Goal: Task Accomplishment & Management: Complete application form

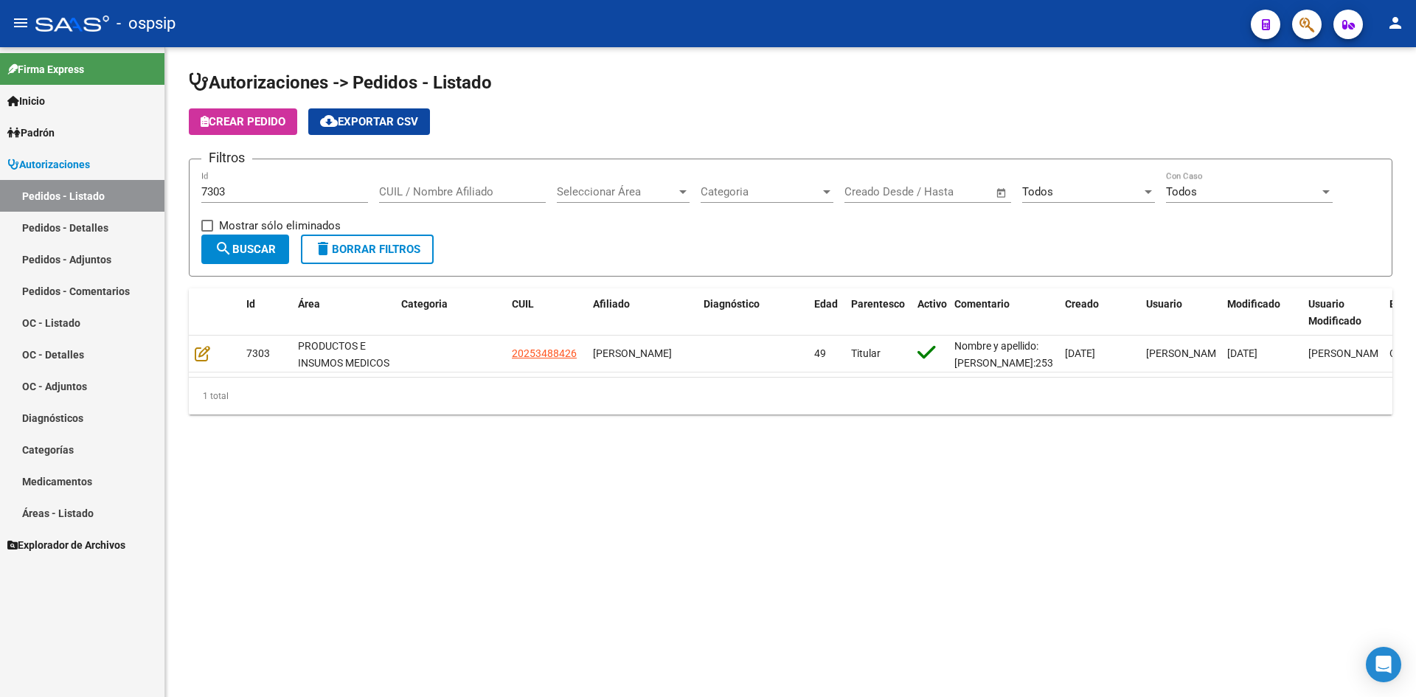
click at [222, 192] on input "7303" at bounding box center [284, 191] width 167 height 13
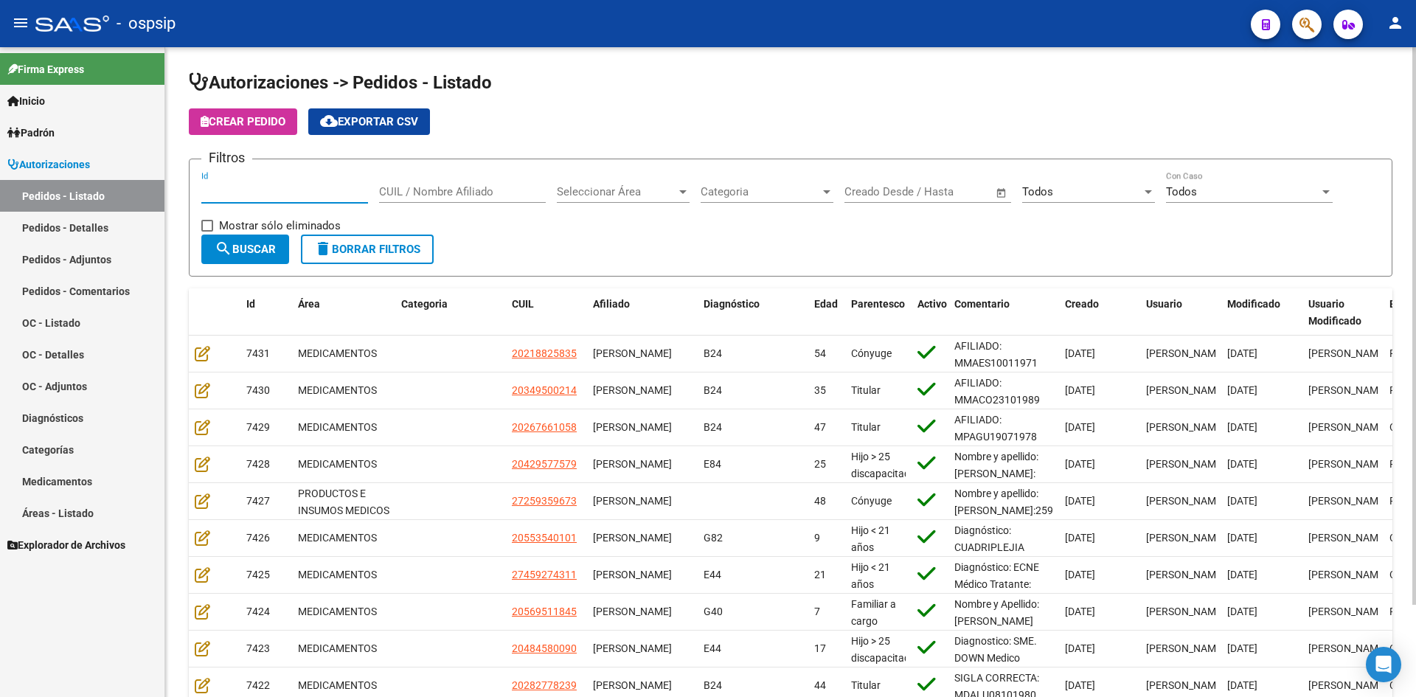
click at [1076, 192] on div "Todos" at bounding box center [1081, 191] width 119 height 13
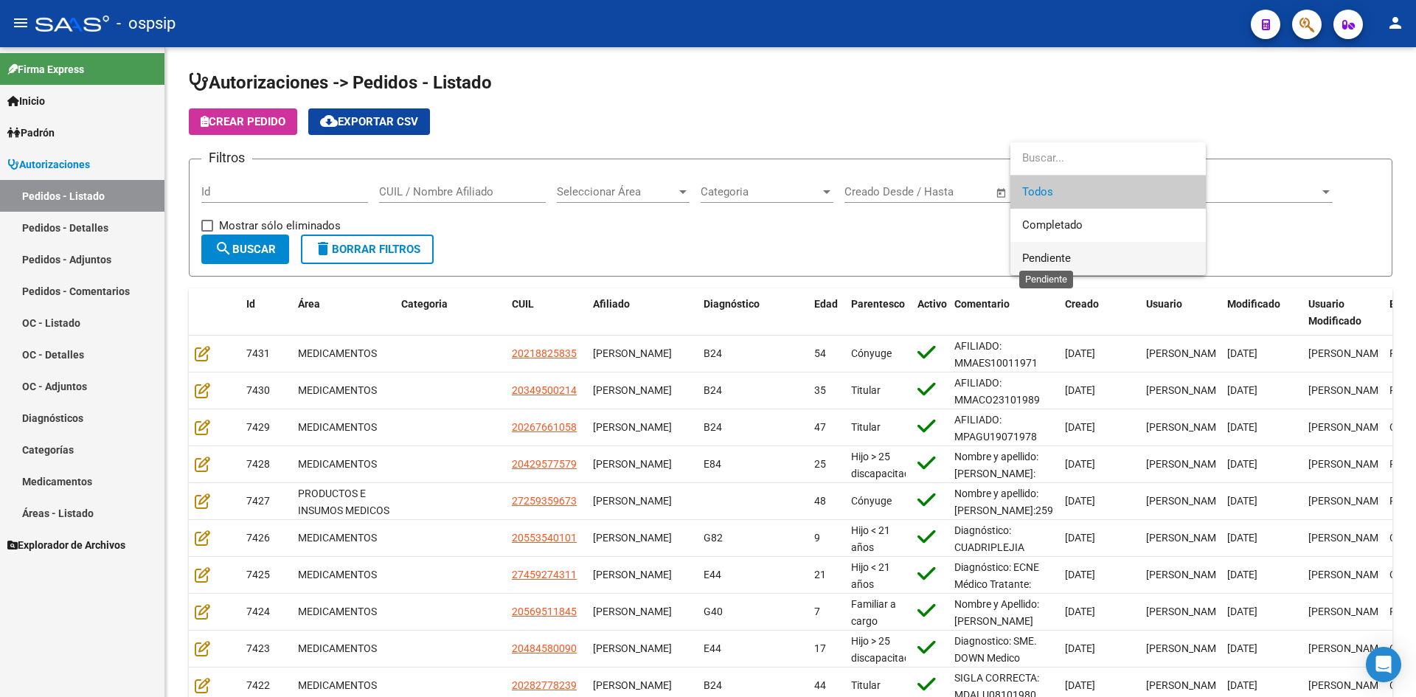
click at [1046, 254] on span "Pendiente" at bounding box center [1046, 257] width 49 height 13
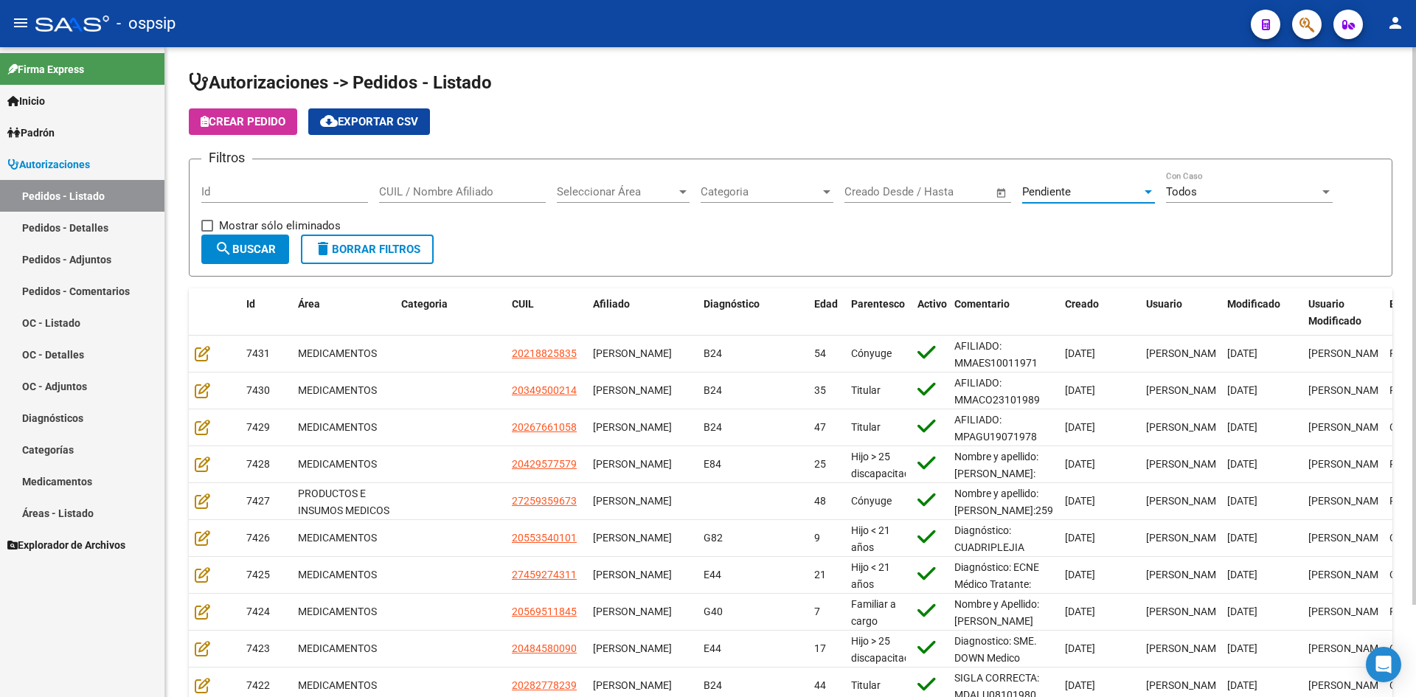
click at [232, 243] on span "search Buscar" at bounding box center [245, 249] width 61 height 13
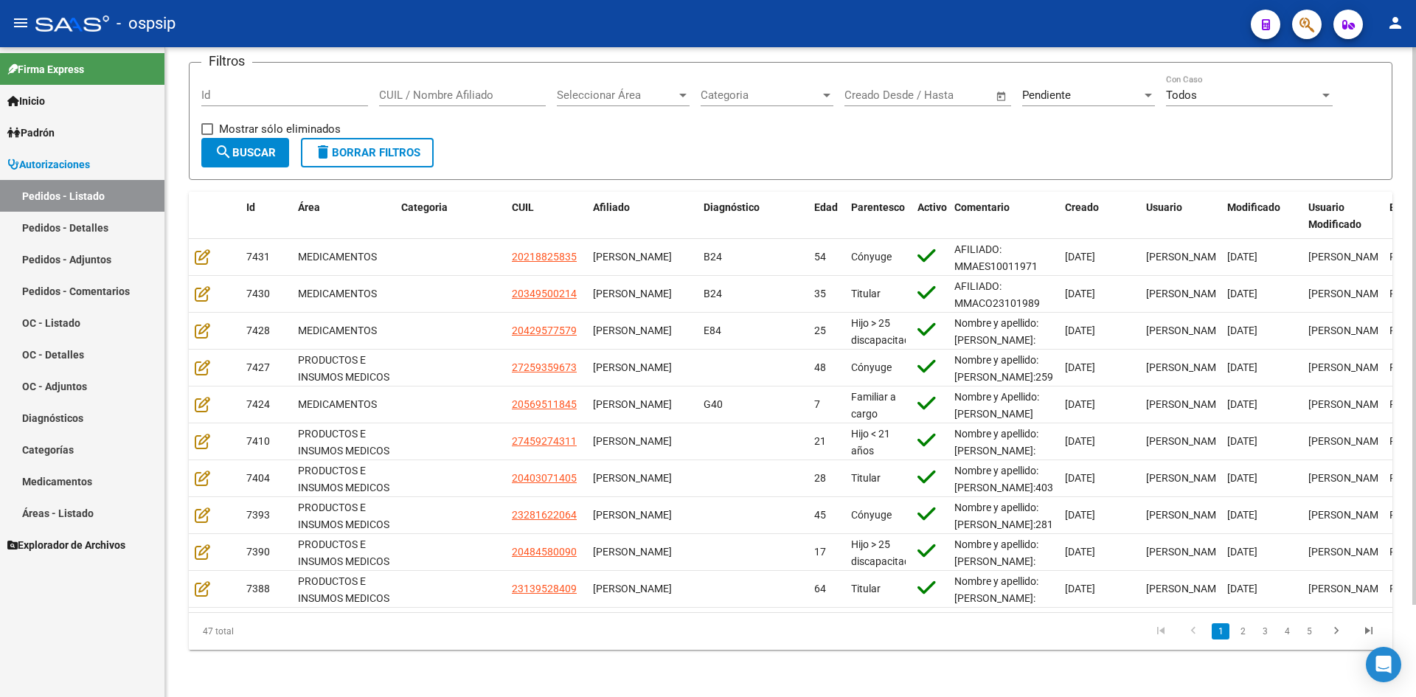
scroll to position [108, 0]
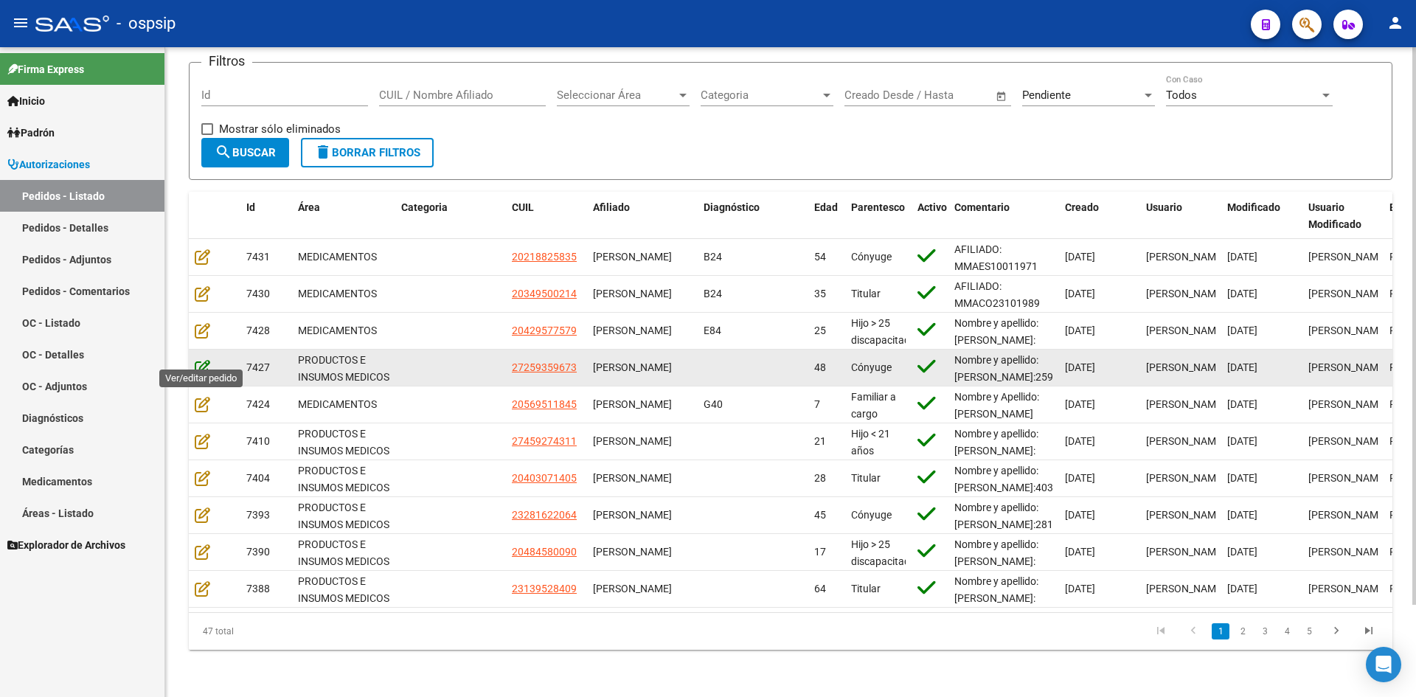
click at [201, 363] on icon at bounding box center [202, 367] width 15 height 16
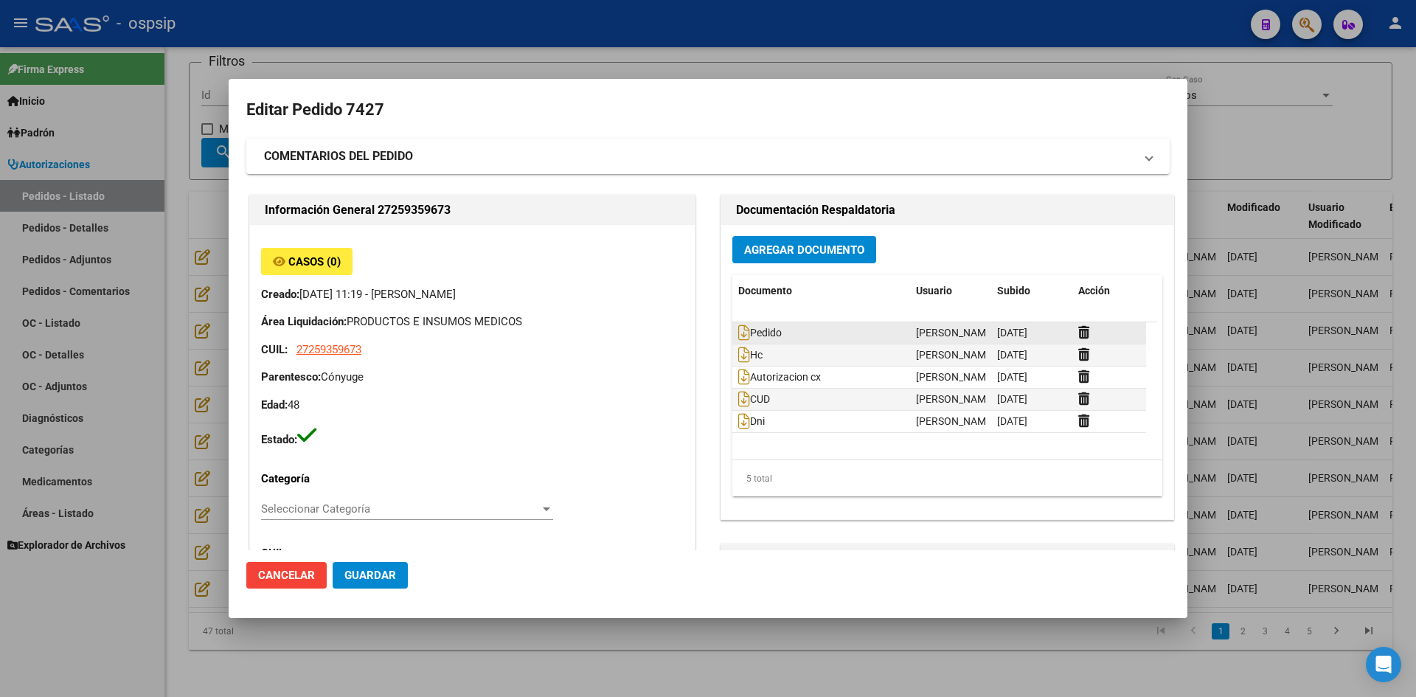
type input "[GEOGRAPHIC_DATA], [GEOGRAPHIC_DATA], FRAGATA HEROINA 1432"
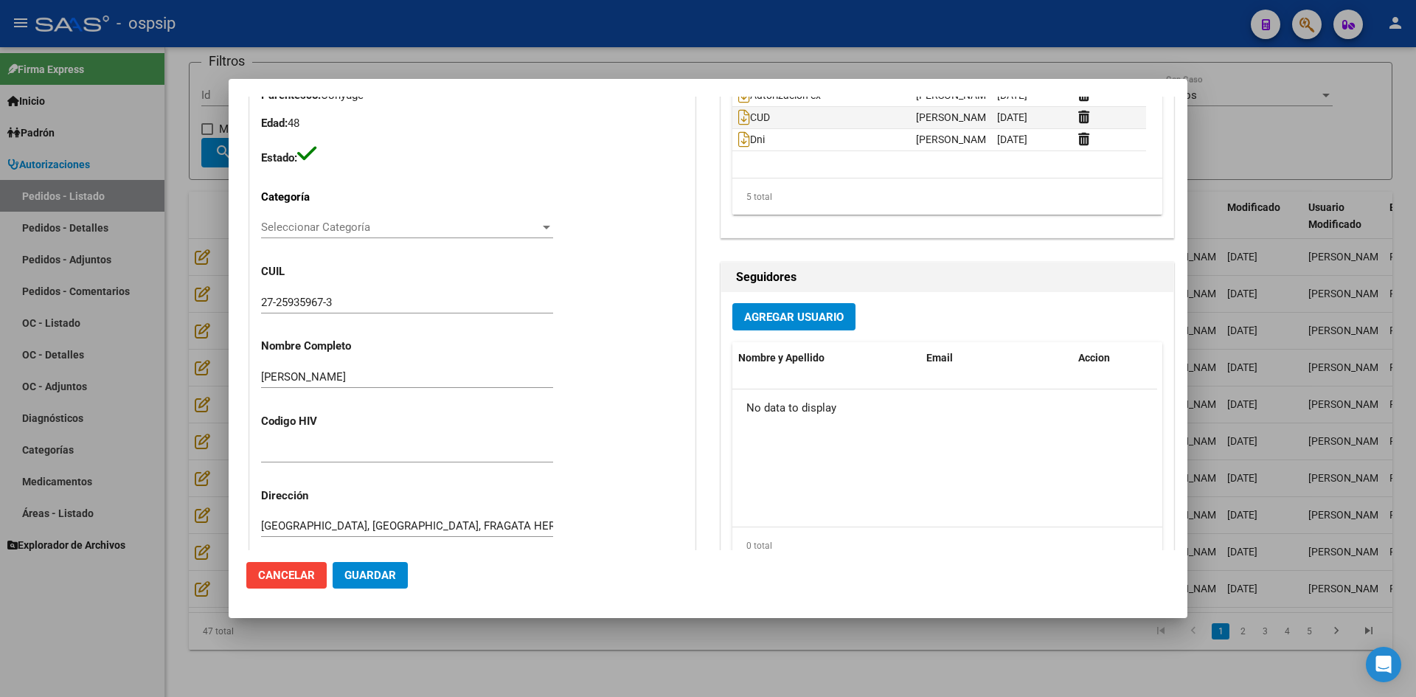
scroll to position [60, 0]
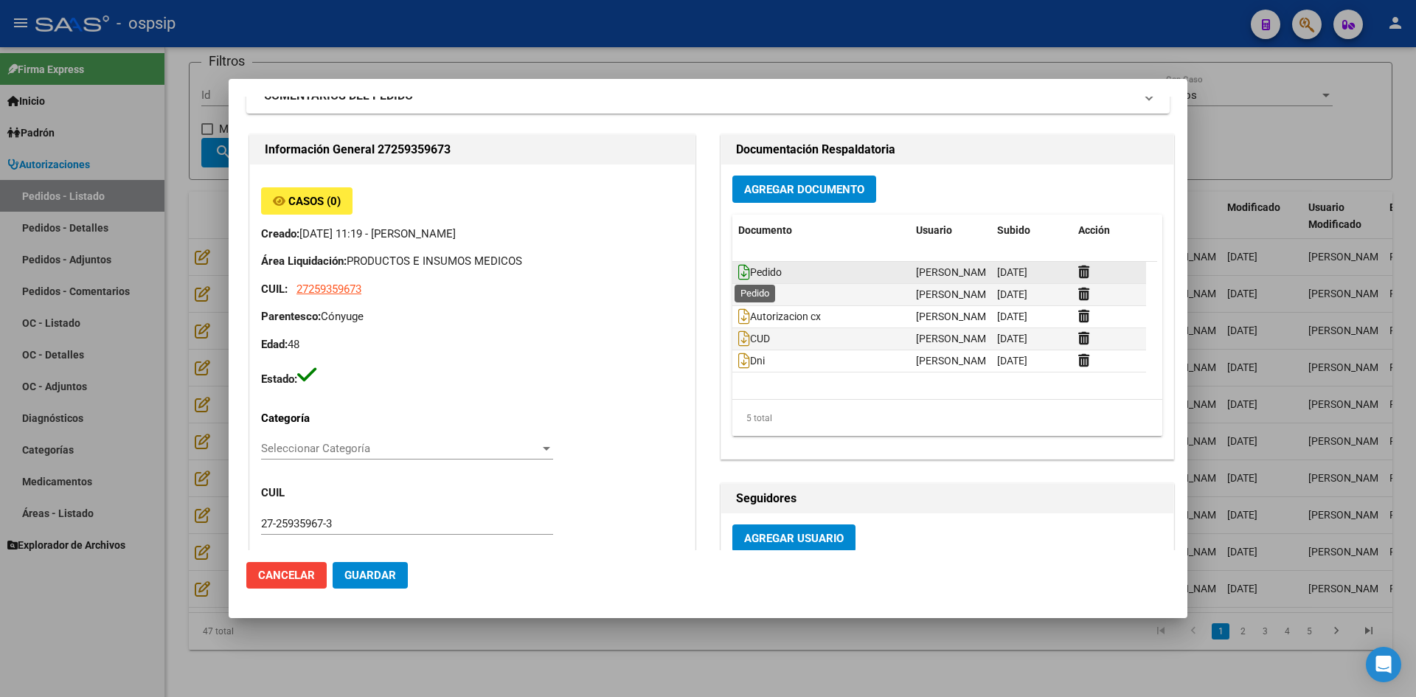
click at [738, 268] on icon at bounding box center [744, 272] width 12 height 16
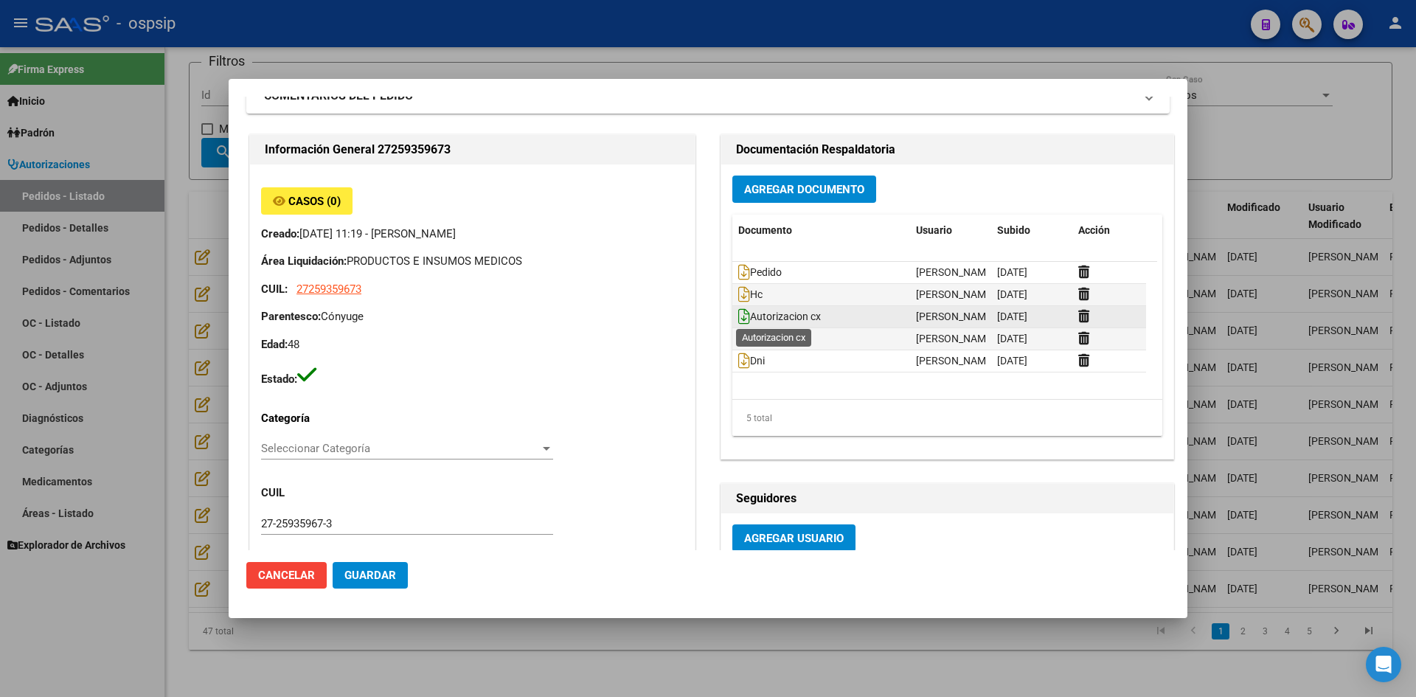
click at [738, 319] on icon at bounding box center [744, 316] width 12 height 16
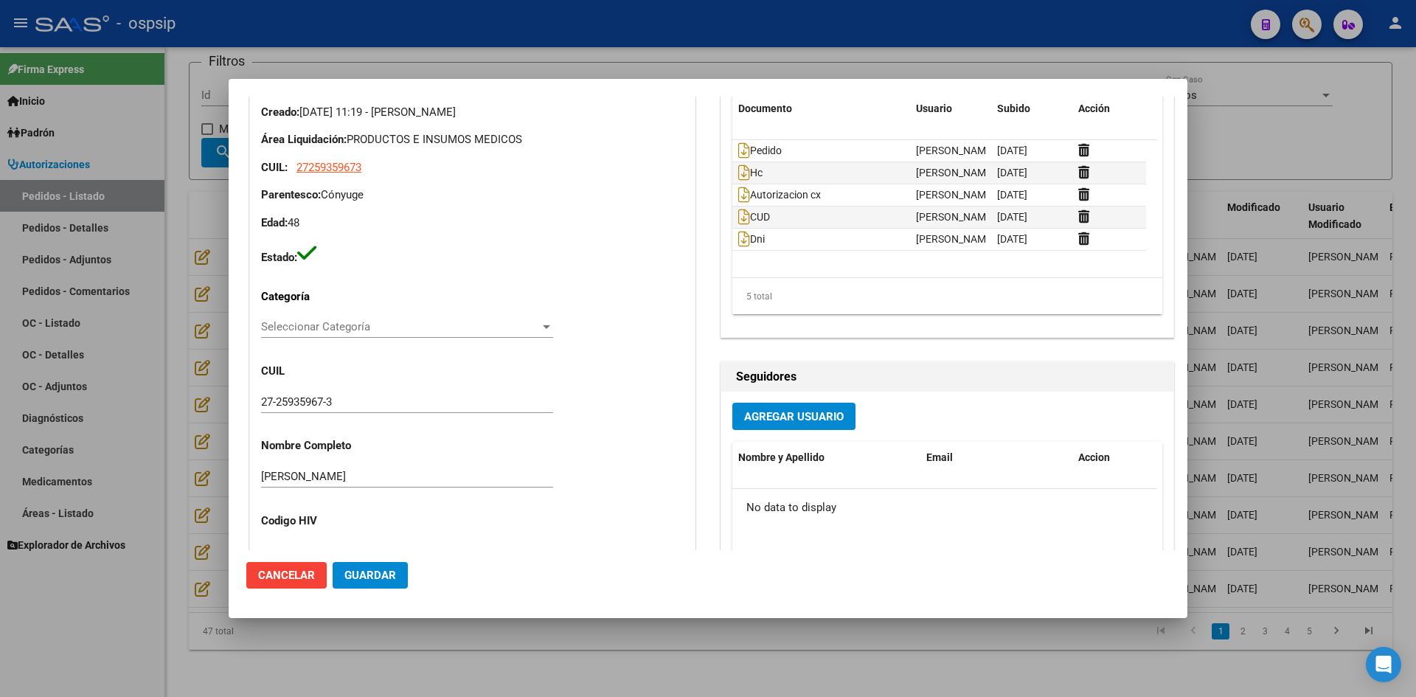
scroll to position [208, 0]
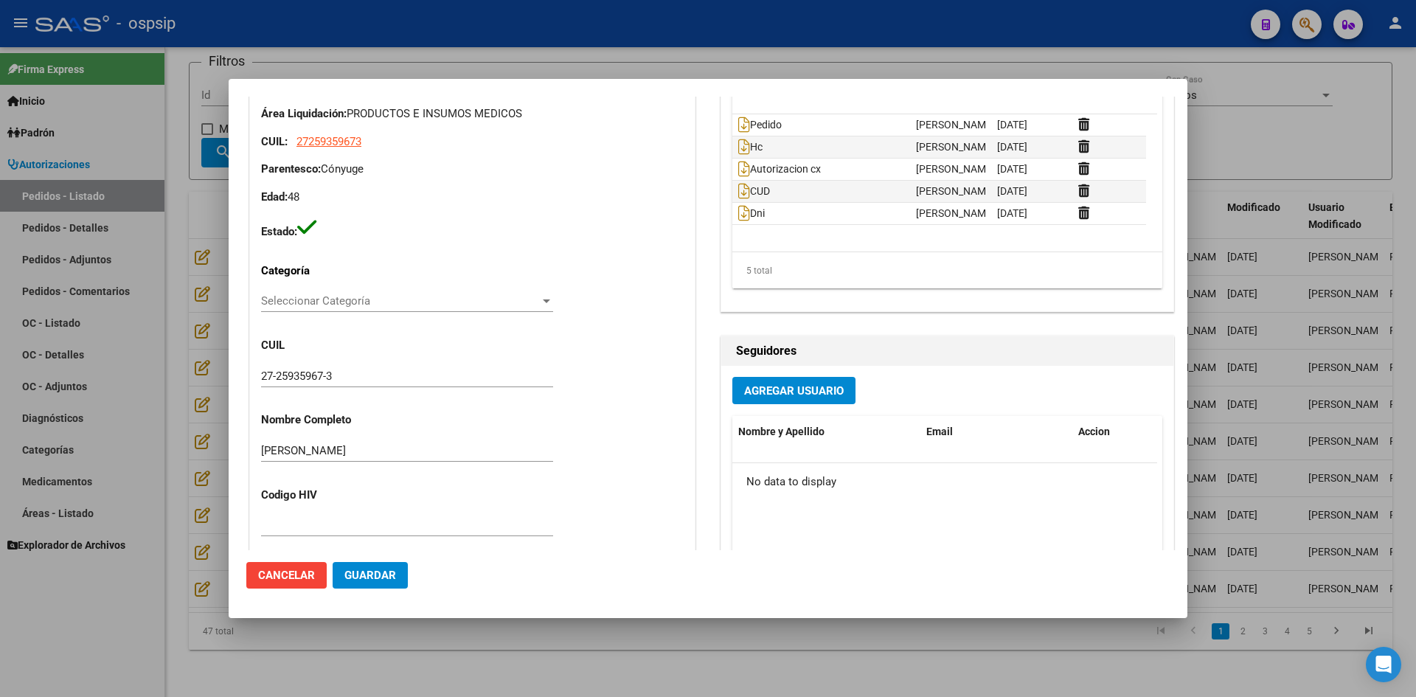
drag, startPoint x: 512, startPoint y: 49, endPoint x: 427, endPoint y: 8, distance: 94.7
click at [512, 47] on div at bounding box center [708, 348] width 1416 height 697
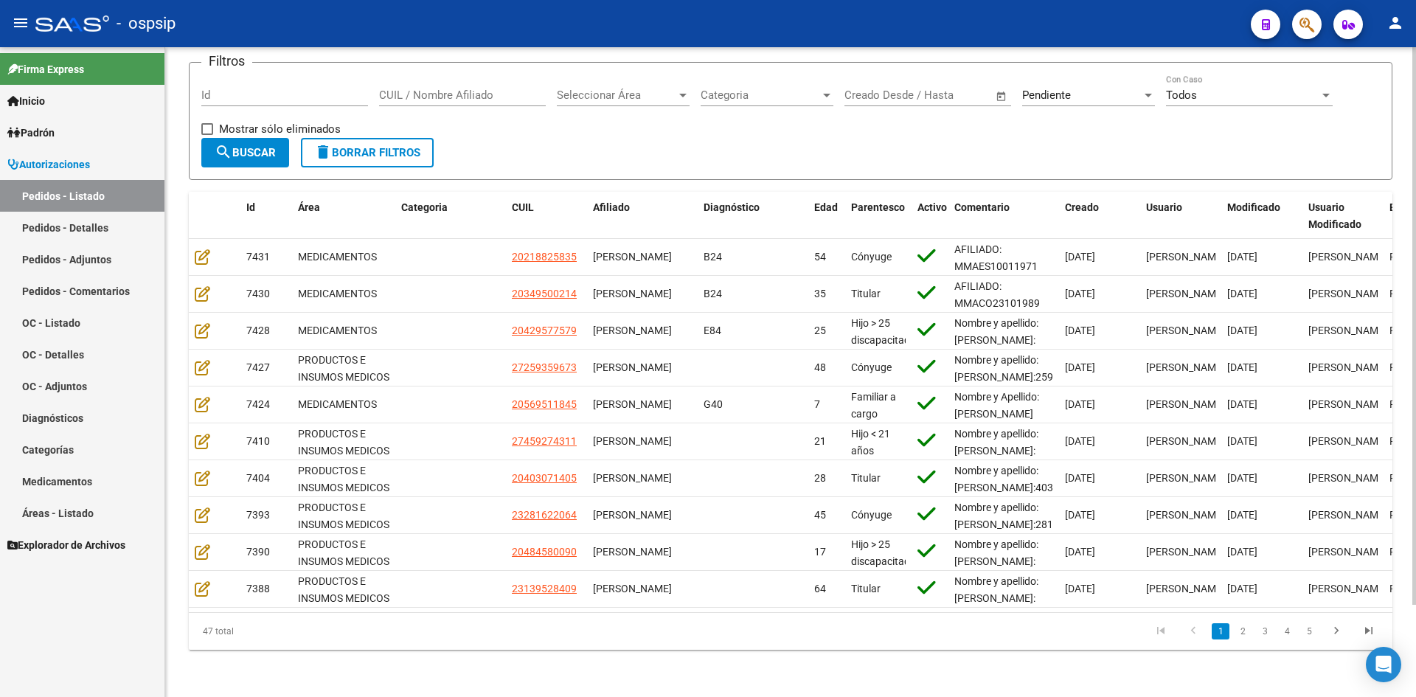
click at [315, 88] on input "Id" at bounding box center [284, 94] width 167 height 13
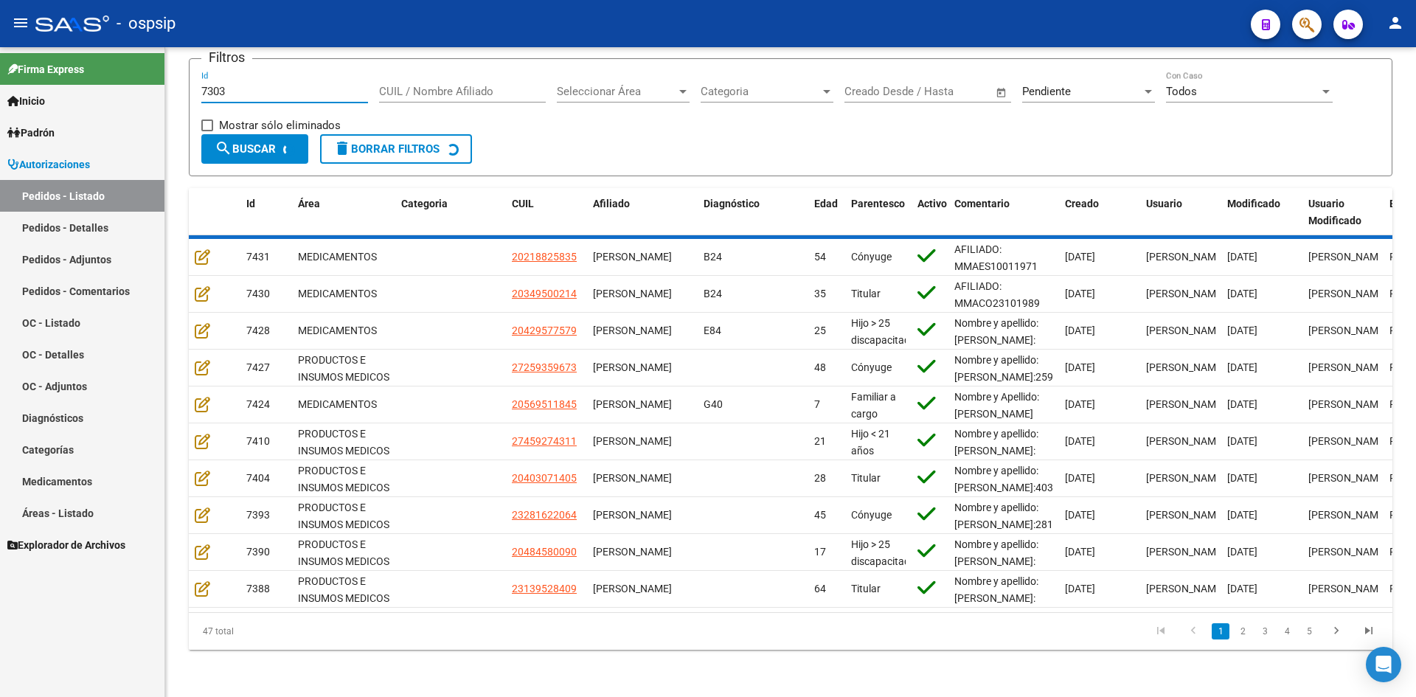
scroll to position [0, 0]
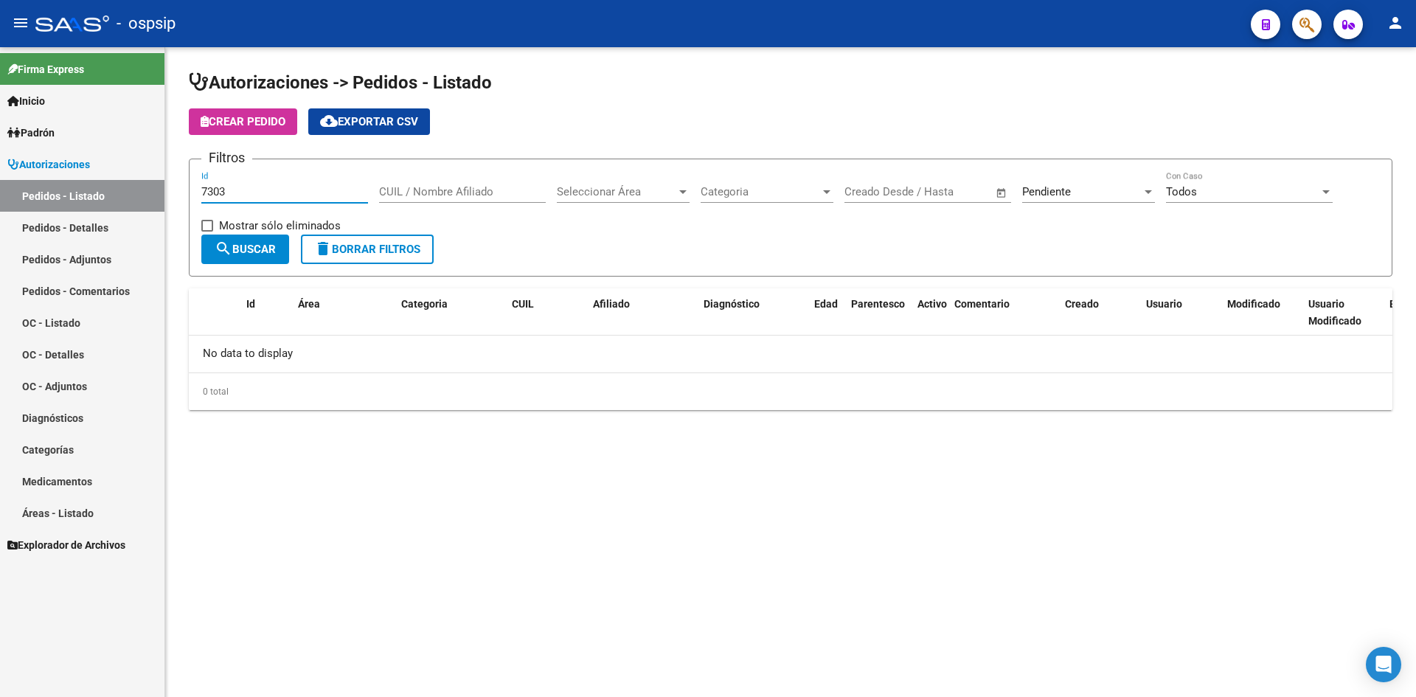
type input "7303"
click at [1061, 192] on span "Pendiente" at bounding box center [1046, 191] width 49 height 13
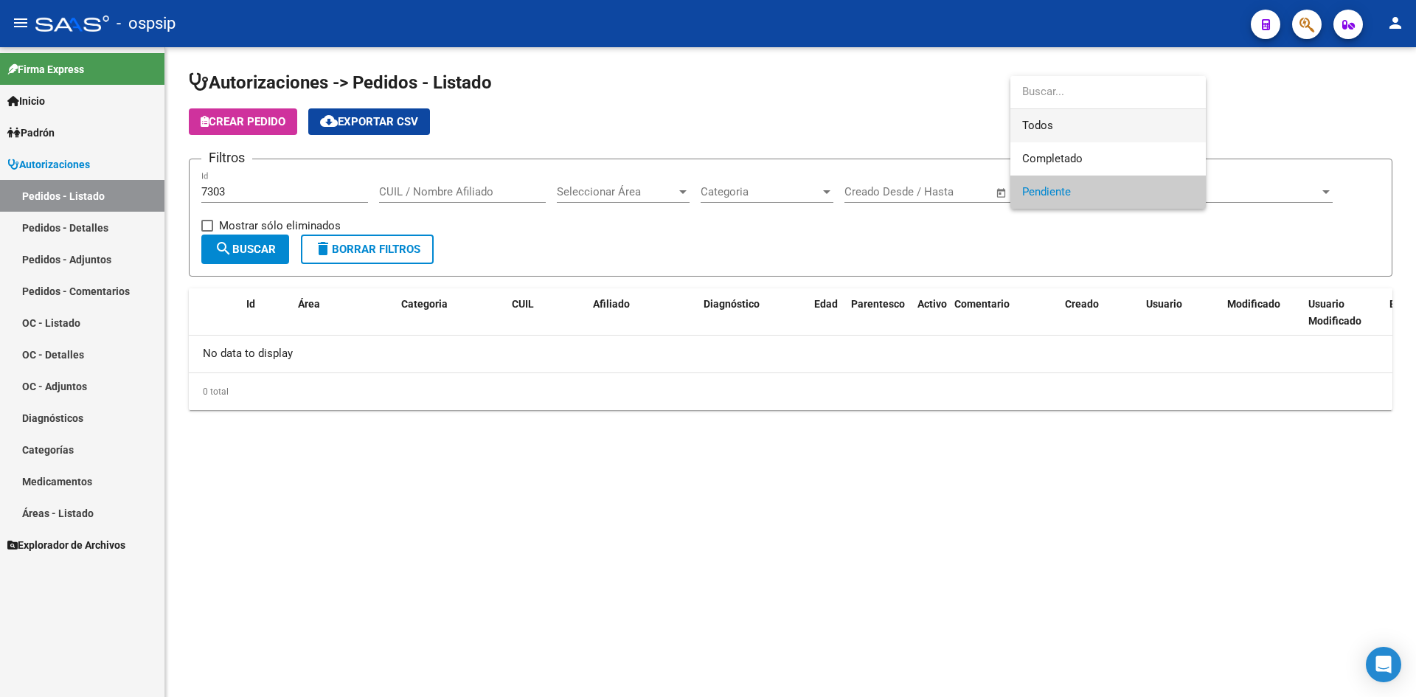
drag, startPoint x: 1045, startPoint y: 128, endPoint x: 698, endPoint y: 171, distance: 350.0
click at [1043, 128] on span "Todos" at bounding box center [1108, 125] width 172 height 33
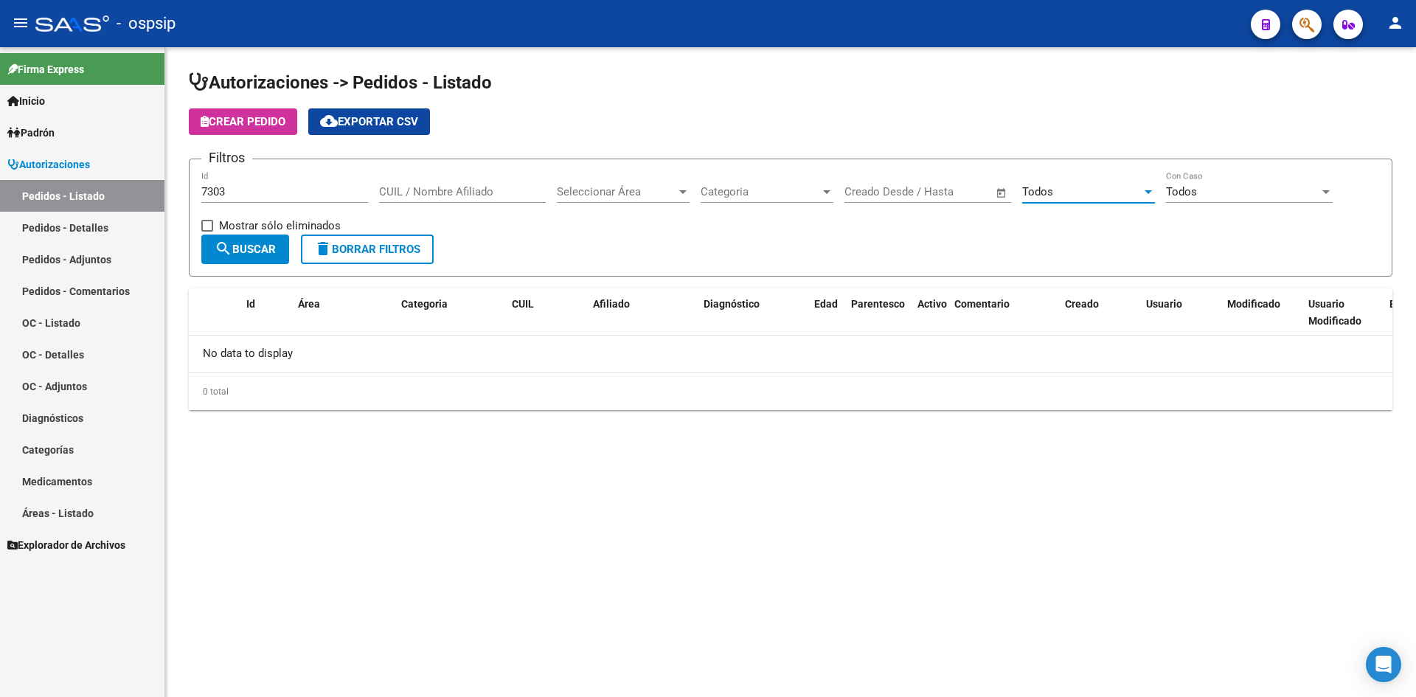
click at [240, 240] on button "search Buscar" at bounding box center [245, 248] width 88 height 29
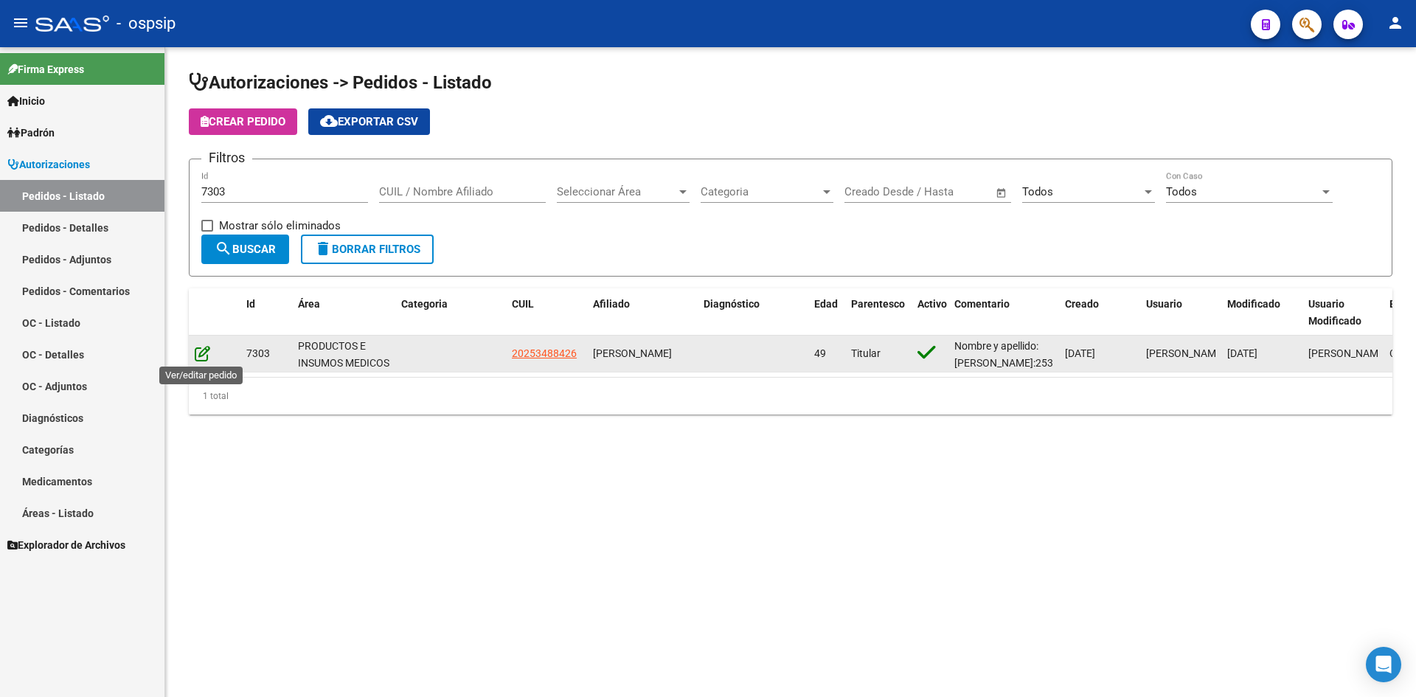
click at [204, 354] on icon at bounding box center [202, 353] width 15 height 16
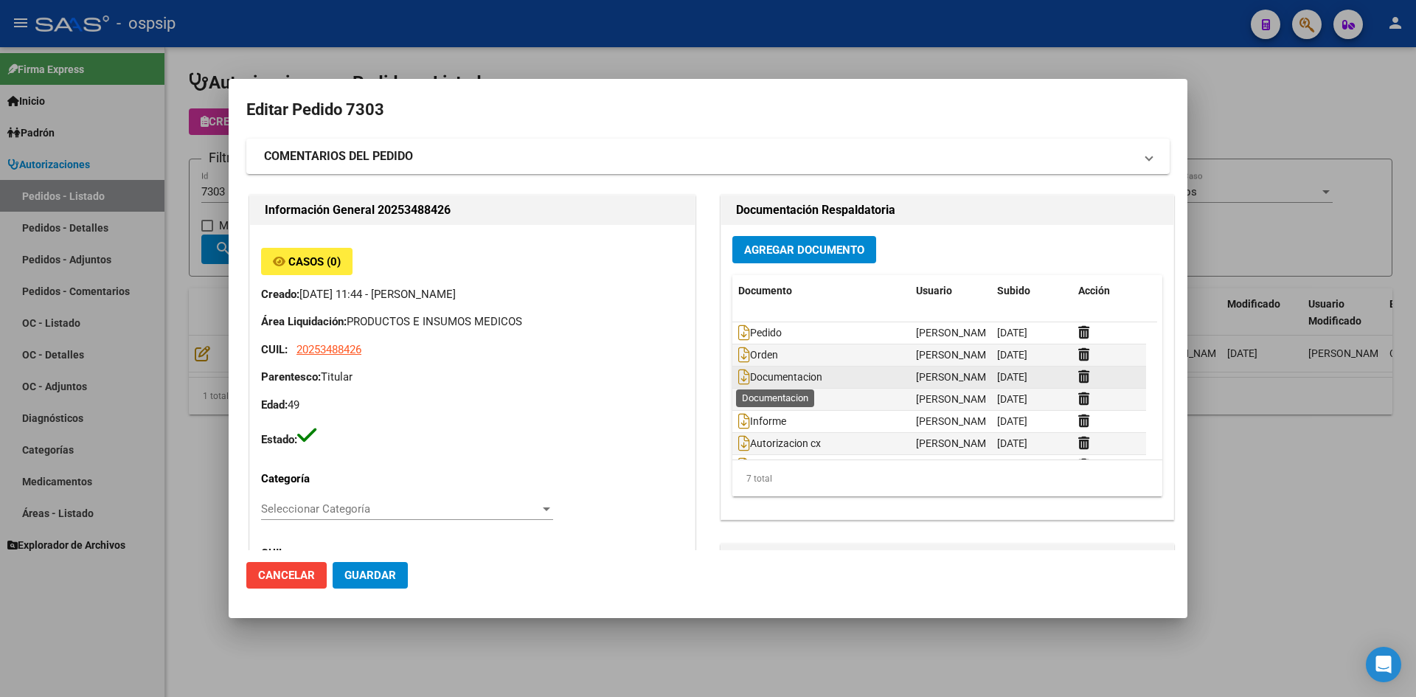
type input "[GEOGRAPHIC_DATA], [PERSON_NAME], [PERSON_NAME] 5037"
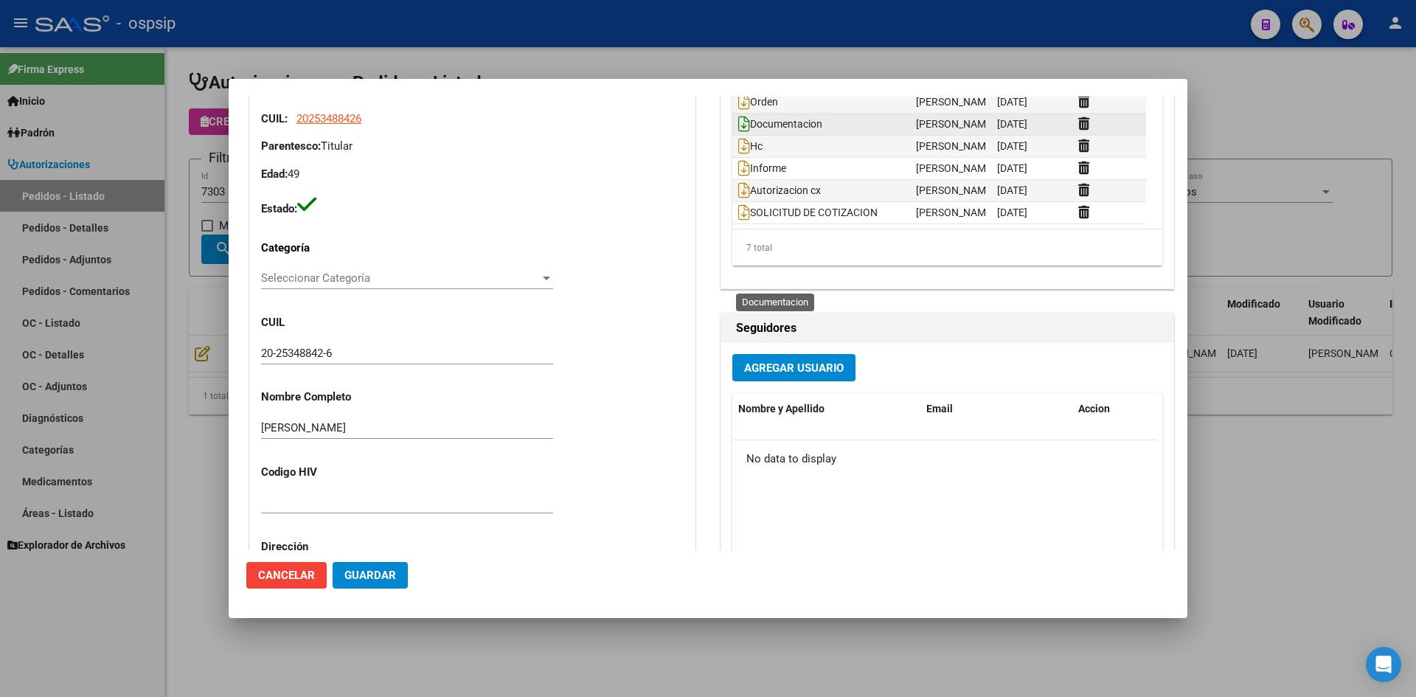
scroll to position [74, 0]
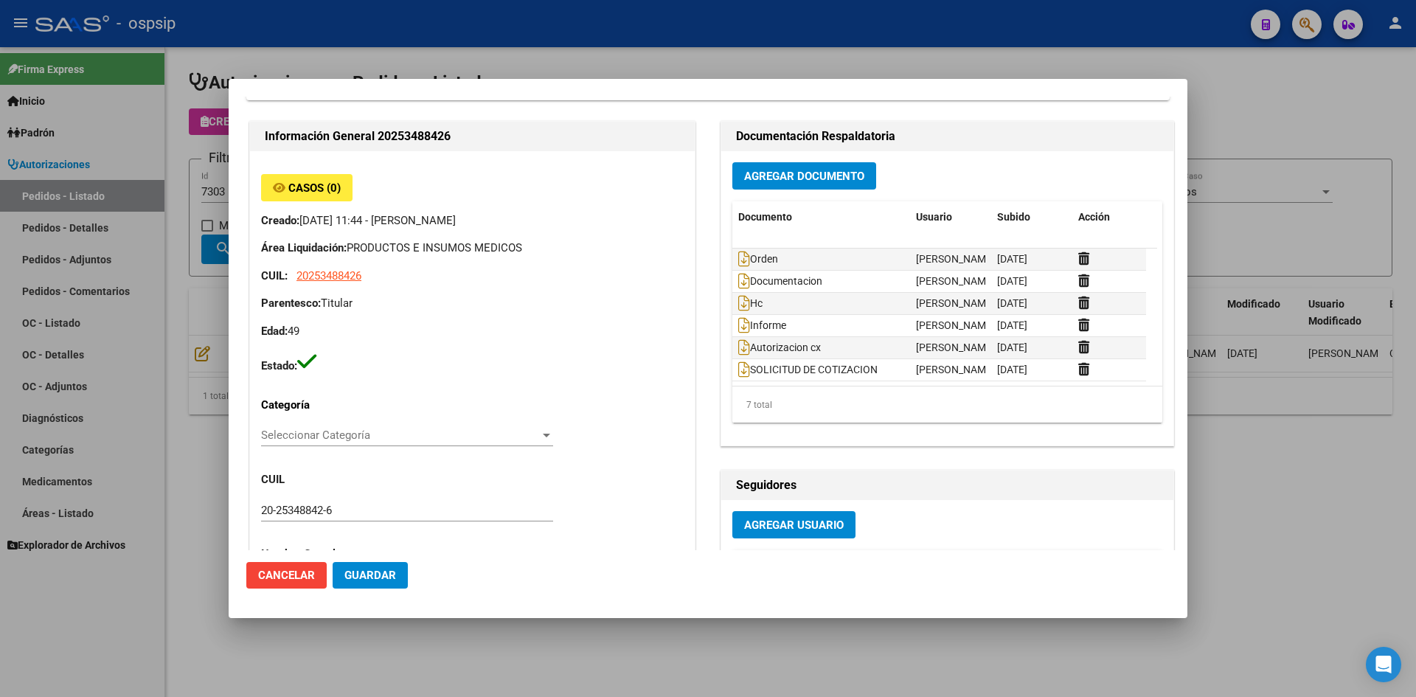
click at [758, 178] on span "Agregar Documento" at bounding box center [804, 176] width 120 height 13
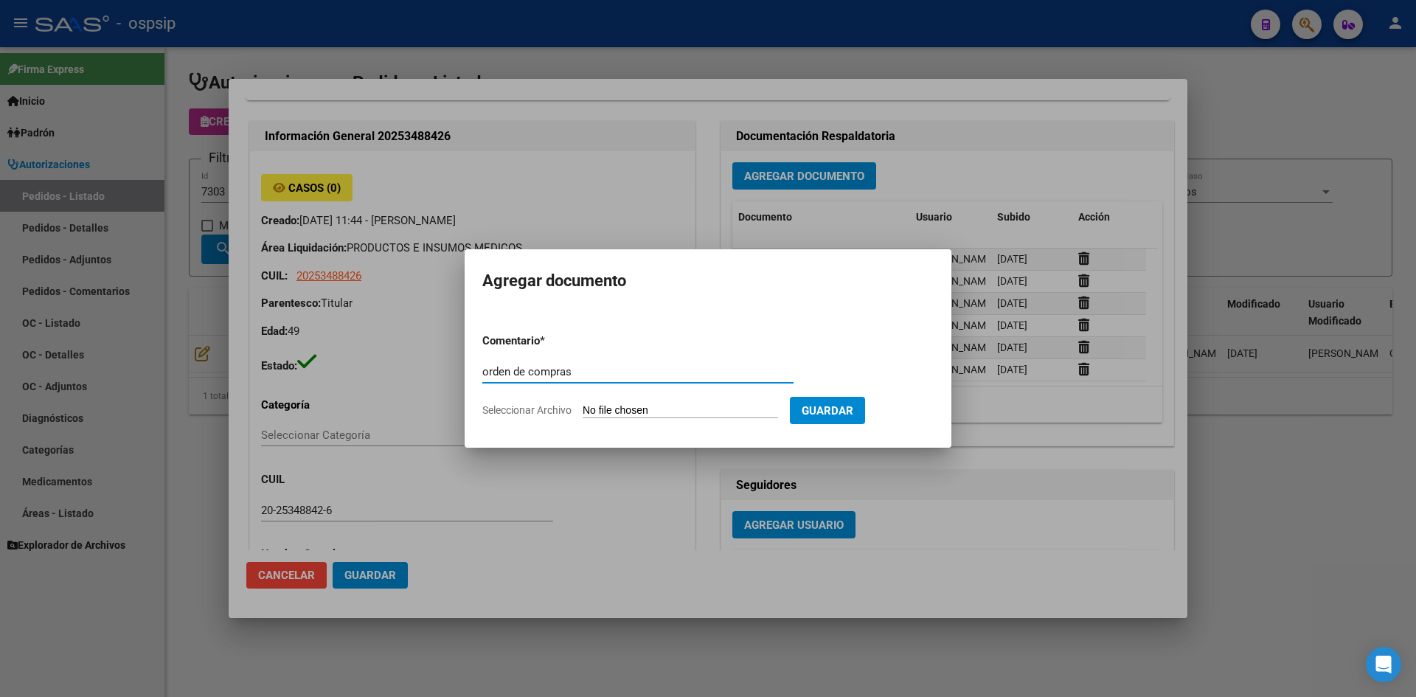
type input "orden de compras"
click at [582, 404] on input "Seleccionar Archivo" at bounding box center [679, 411] width 195 height 14
type input "C:\fakepath\OC N°7303 - [PERSON_NAME].pdf"
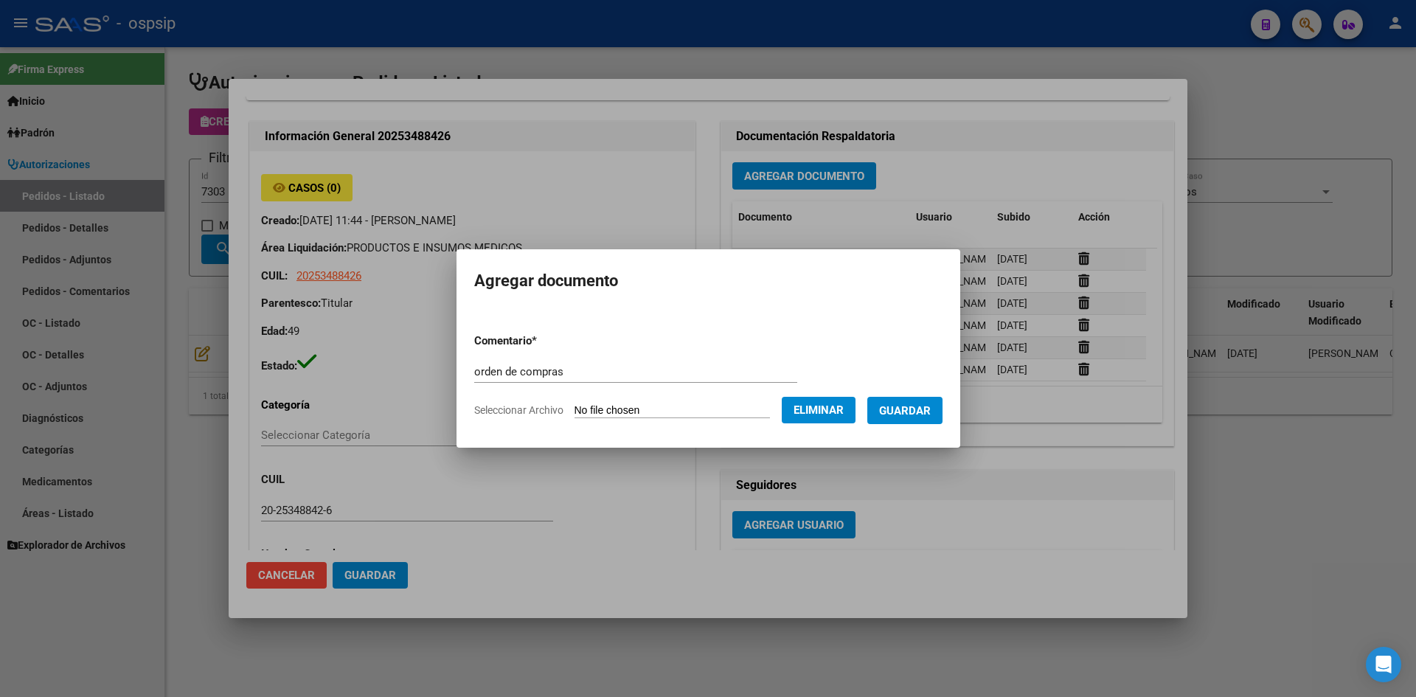
click at [907, 410] on span "Guardar" at bounding box center [905, 410] width 52 height 13
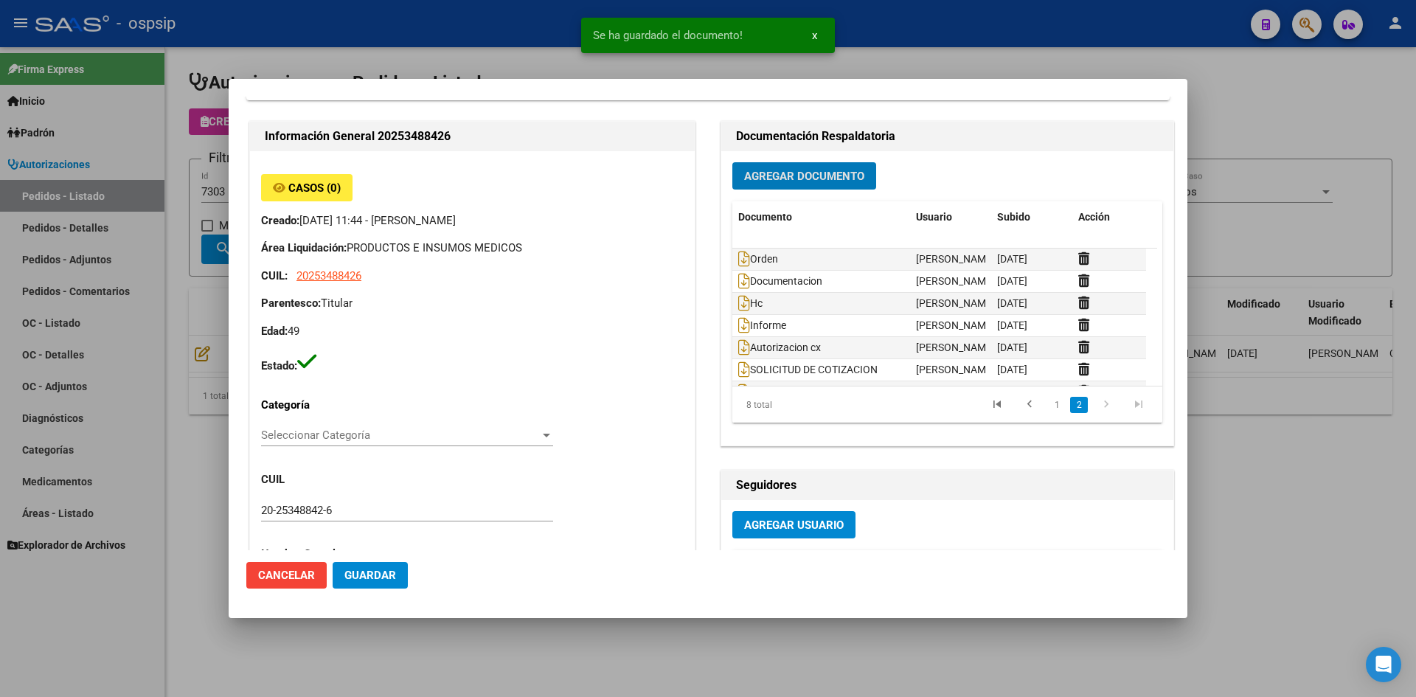
click at [377, 577] on span "Guardar" at bounding box center [370, 574] width 52 height 13
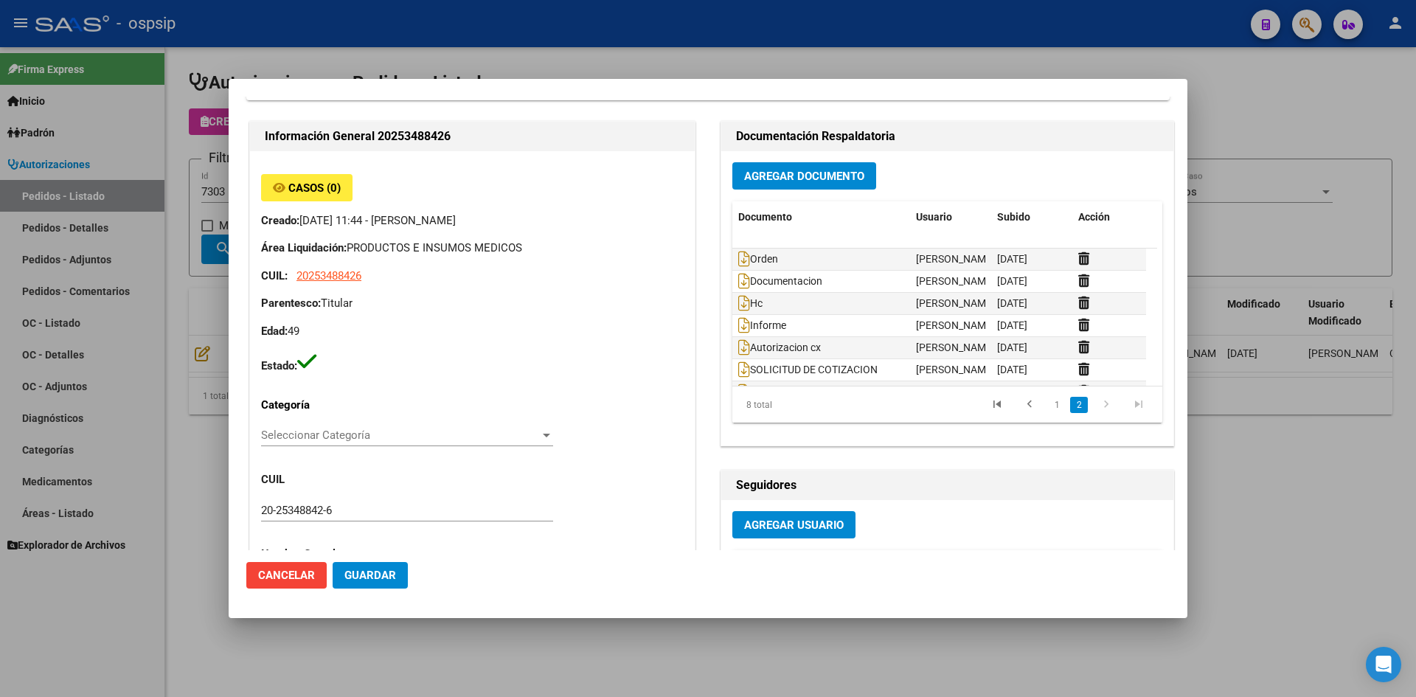
drag, startPoint x: 608, startPoint y: 35, endPoint x: 557, endPoint y: 5, distance: 59.8
click at [599, 27] on div at bounding box center [708, 348] width 1416 height 697
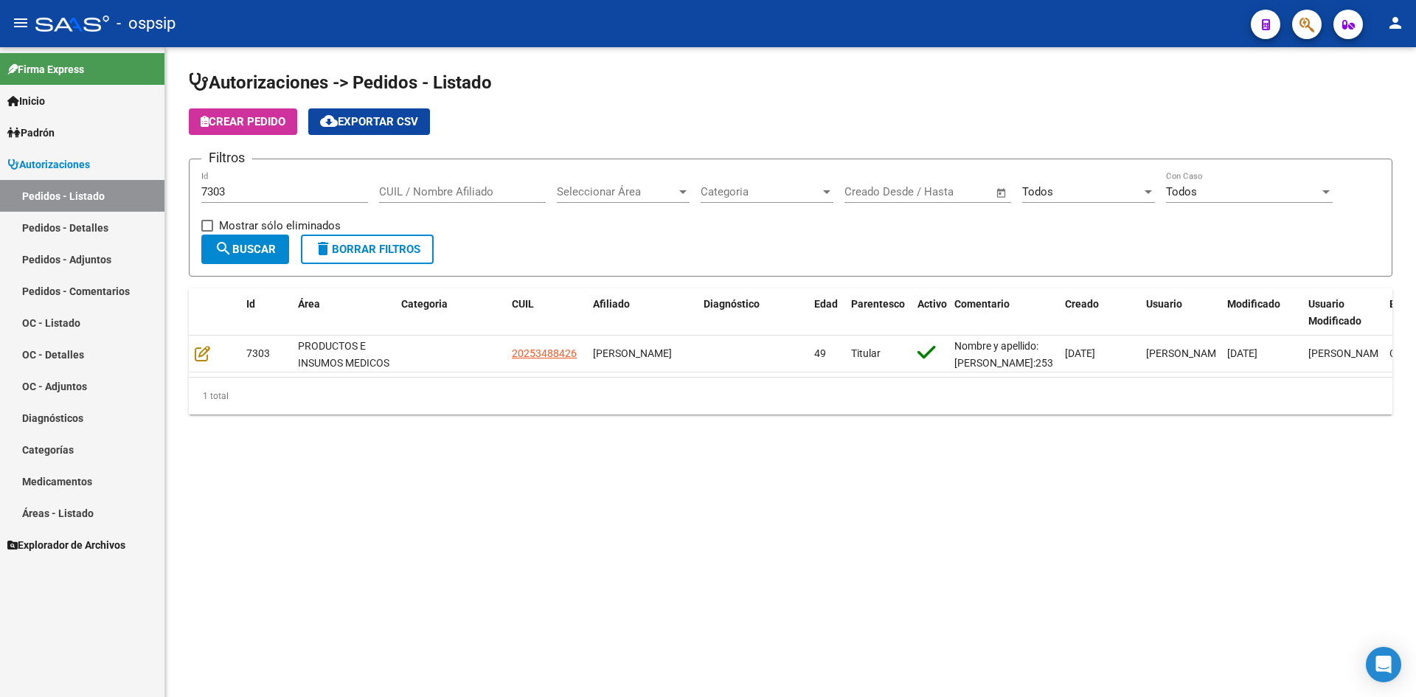
click at [787, 133] on div "Crear Pedido cloud_download Exportar CSV" at bounding box center [790, 121] width 1203 height 27
drag, startPoint x: 807, startPoint y: 94, endPoint x: 678, endPoint y: 46, distance: 137.9
click at [801, 92] on h1 "Autorizaciones -> Pedidos - Listado" at bounding box center [790, 84] width 1203 height 26
click at [209, 193] on input "7303" at bounding box center [284, 191] width 167 height 13
click at [209, 192] on input "7303" at bounding box center [284, 191] width 167 height 13
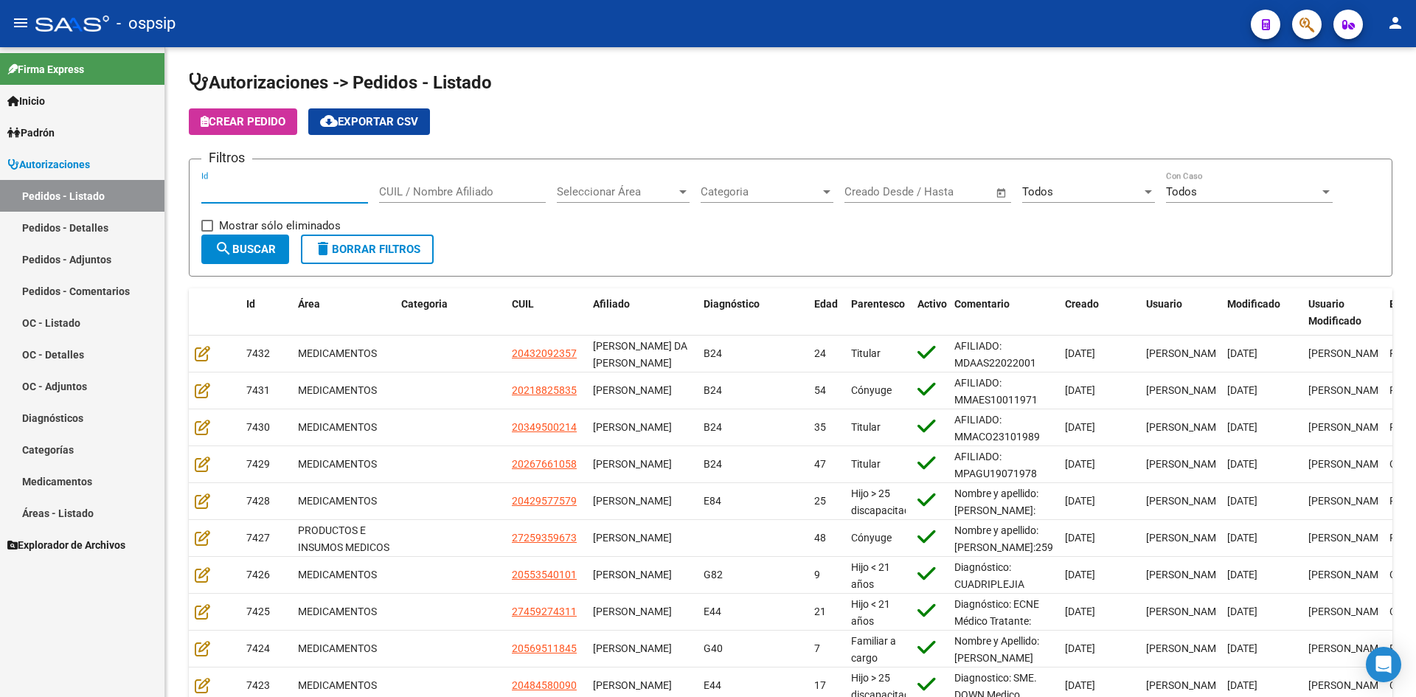
drag, startPoint x: 638, startPoint y: 98, endPoint x: 520, endPoint y: 13, distance: 145.7
click at [636, 97] on app-list-header "Autorizaciones -> Pedidos - Listado Crear Pedido cloud_download Exportar CSV Fi…" at bounding box center [790, 174] width 1203 height 206
drag, startPoint x: 673, startPoint y: 136, endPoint x: 355, endPoint y: 8, distance: 343.1
click at [668, 134] on app-list-header "Autorizaciones -> Pedidos - Listado Crear Pedido cloud_download Exportar CSV Fi…" at bounding box center [790, 174] width 1203 height 206
